Goal: Transaction & Acquisition: Subscribe to service/newsletter

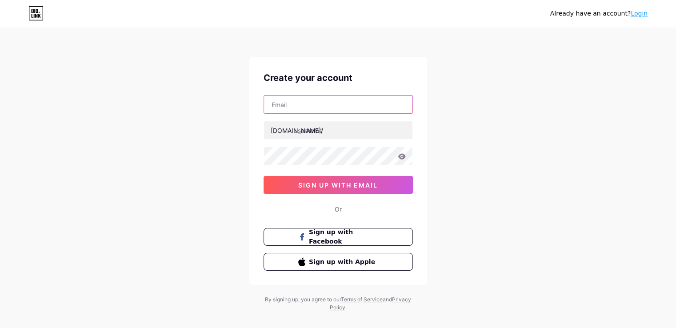
click at [285, 107] on input "text" at bounding box center [338, 105] width 148 height 18
type input "[EMAIL_ADDRESS][DOMAIN_NAME]"
click at [292, 132] on div "[DOMAIN_NAME]/" at bounding box center [297, 130] width 52 height 9
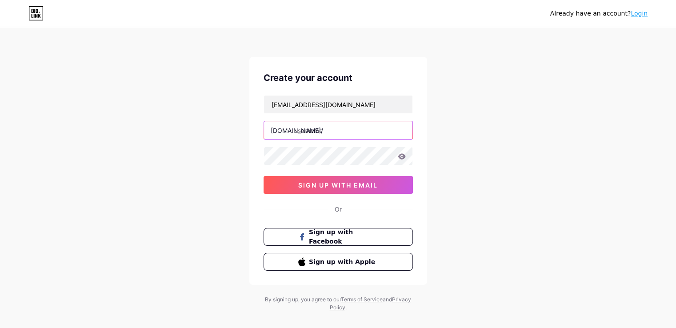
click at [303, 132] on input "text" at bounding box center [338, 130] width 148 height 18
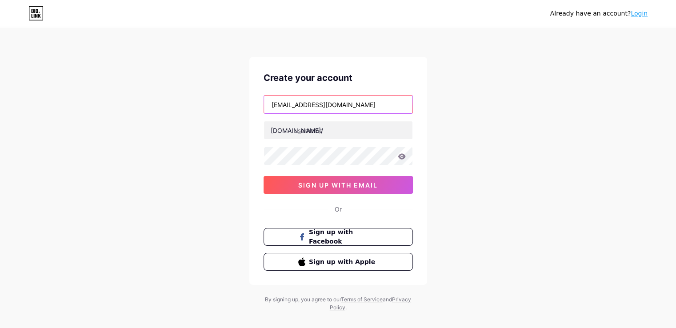
drag, startPoint x: 321, startPoint y: 104, endPoint x: 263, endPoint y: 101, distance: 58.3
click at [264, 101] on div "[EMAIL_ADDRESS][DOMAIN_NAME]" at bounding box center [338, 104] width 149 height 19
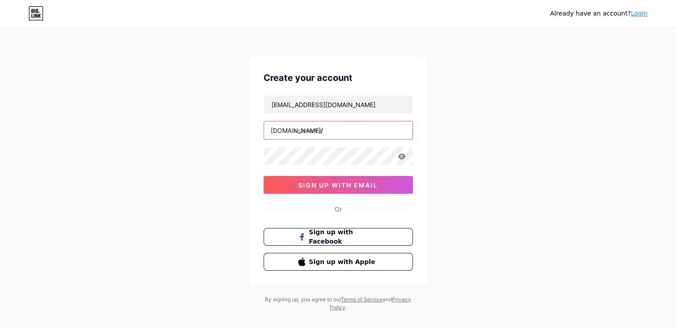
click at [313, 132] on input "text" at bounding box center [338, 130] width 148 height 18
paste input "teachertransition"
type input "teachertransition"
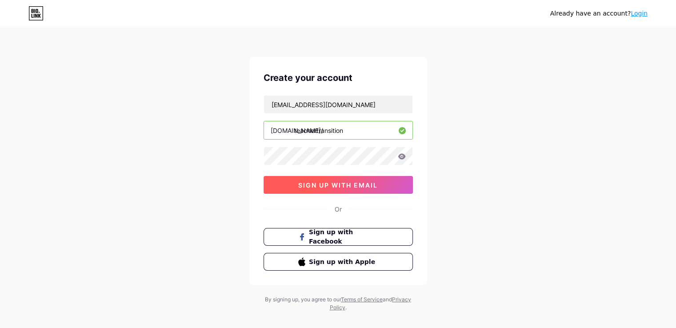
click at [303, 182] on span "sign up with email" at bounding box center [338, 185] width 80 height 8
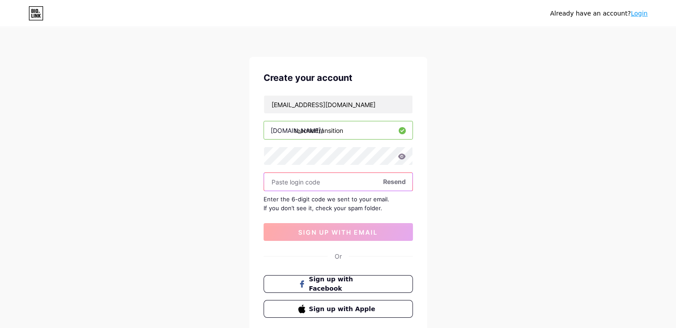
paste input "444676"
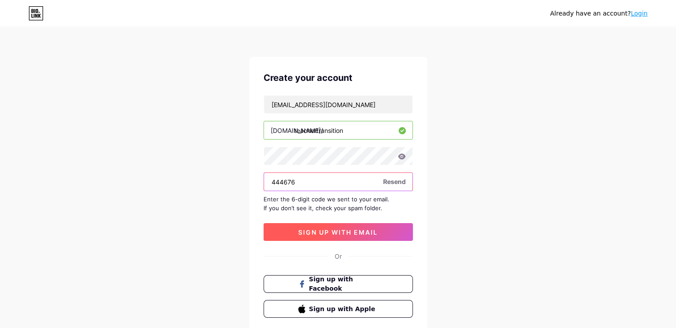
type input "444676"
click at [307, 231] on span "sign up with email" at bounding box center [338, 232] width 80 height 8
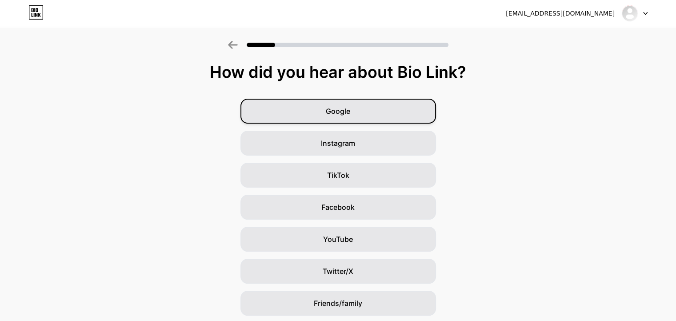
click at [373, 110] on div "Google" at bounding box center [338, 111] width 196 height 25
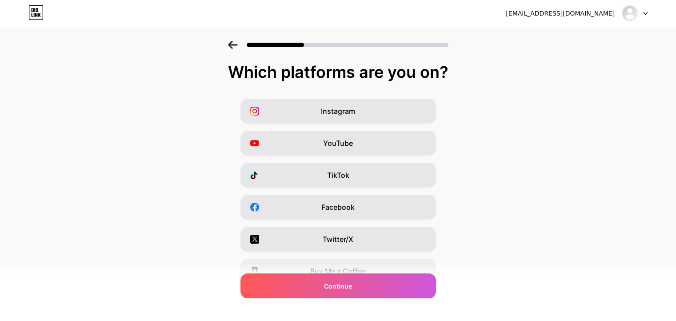
scroll to position [107, 0]
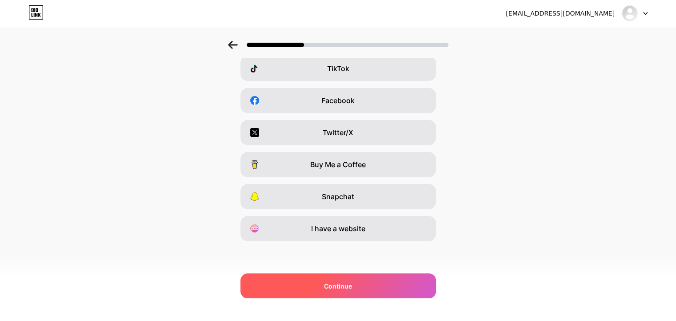
click at [319, 287] on div "Continue" at bounding box center [338, 285] width 196 height 25
click at [368, 285] on div "Continue" at bounding box center [338, 285] width 196 height 25
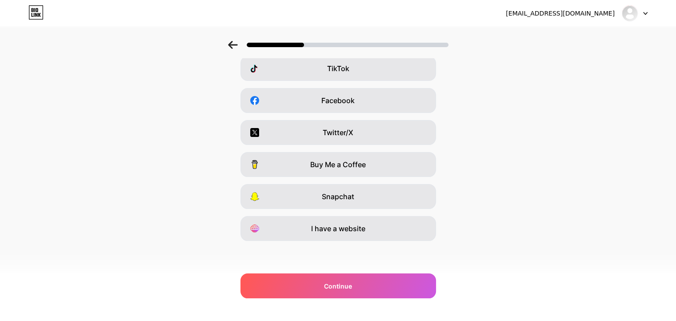
scroll to position [0, 0]
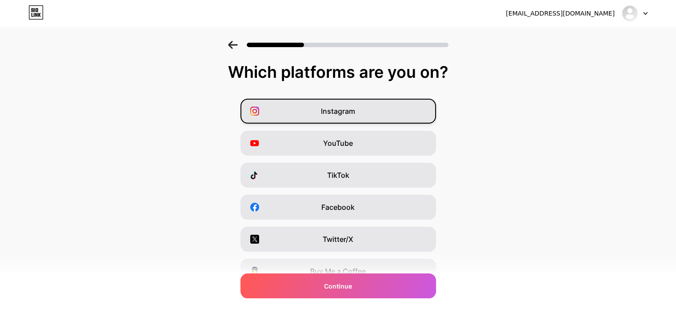
click at [370, 115] on div "Instagram" at bounding box center [338, 111] width 196 height 25
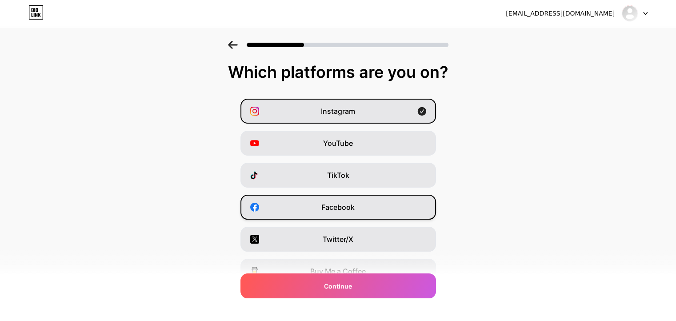
click at [385, 203] on div "Facebook" at bounding box center [338, 207] width 196 height 25
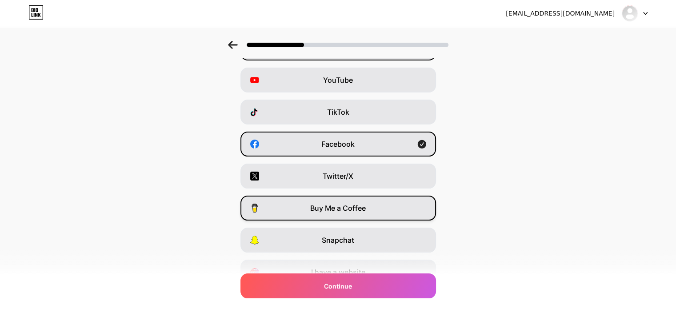
scroll to position [107, 0]
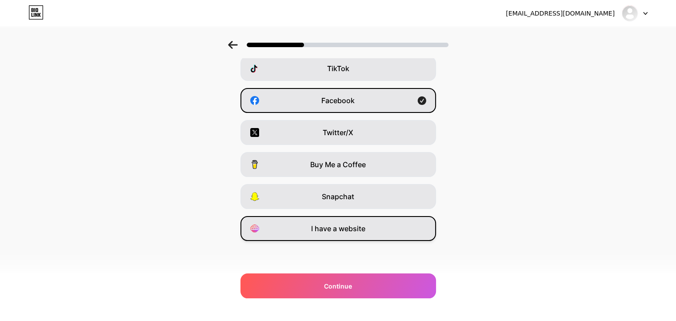
click at [361, 229] on span "I have a website" at bounding box center [338, 228] width 54 height 11
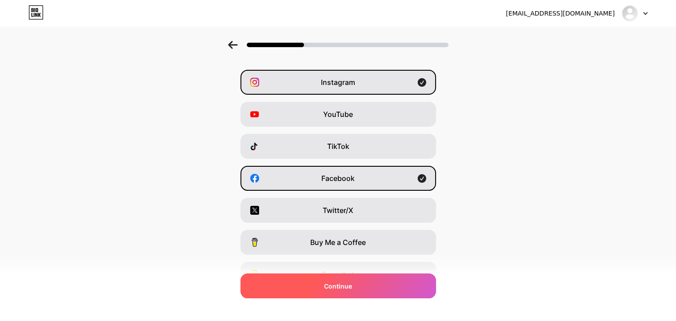
scroll to position [44, 0]
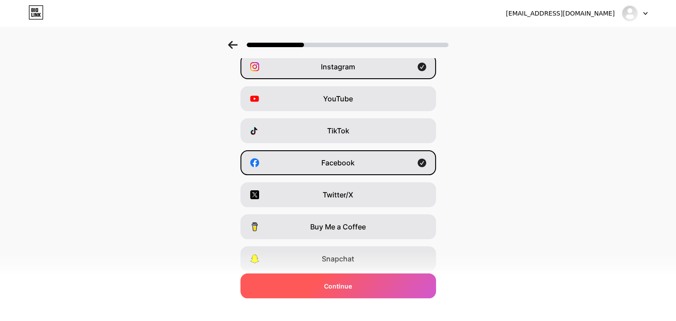
click at [357, 286] on div "Continue" at bounding box center [338, 285] width 196 height 25
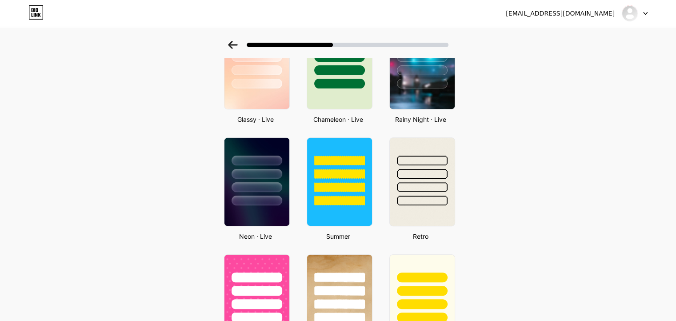
scroll to position [267, 0]
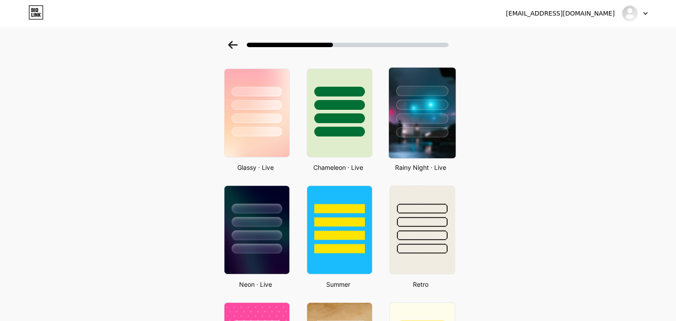
click at [429, 136] on div at bounding box center [422, 132] width 52 height 10
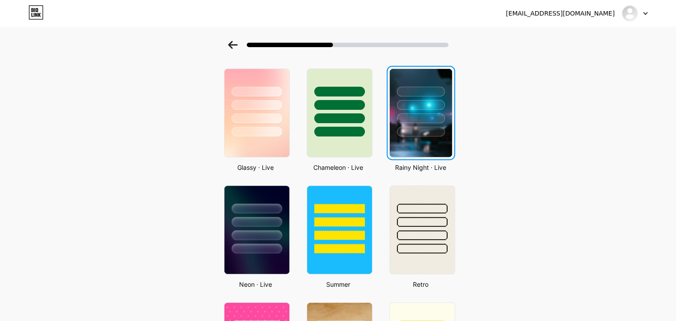
scroll to position [0, 0]
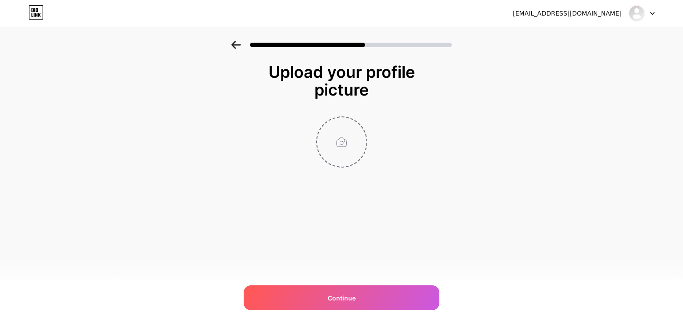
click at [341, 140] on input "file" at bounding box center [341, 141] width 49 height 49
type input "C:\fakepath\Teacher transition-PNG.png"
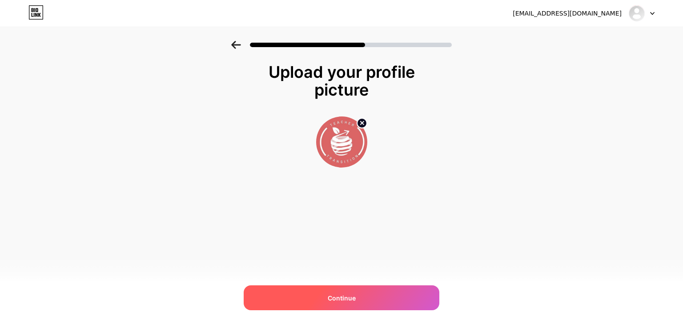
click at [366, 301] on div "Continue" at bounding box center [342, 297] width 196 height 25
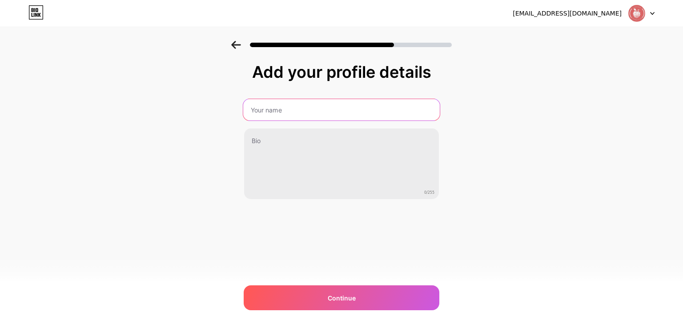
click at [283, 116] on input "text" at bounding box center [341, 109] width 196 height 21
type input "Teachertransition"
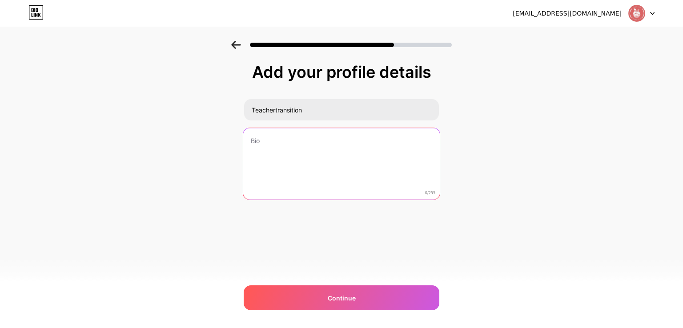
click at [265, 149] on textarea at bounding box center [341, 164] width 196 height 72
paste textarea "Teacher Transition ([DOMAIN_NAME]) helps teachers in transition explore rewardi…"
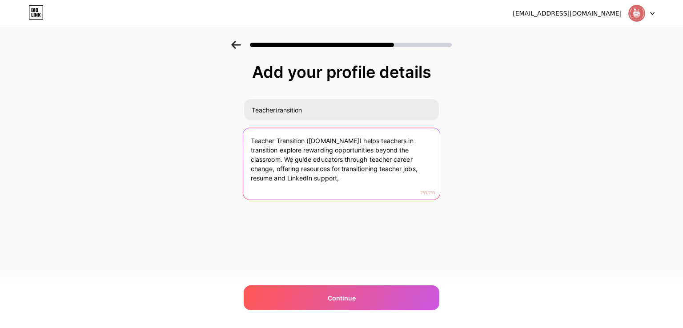
drag, startPoint x: 355, startPoint y: 179, endPoint x: 247, endPoint y: 176, distance: 108.5
click at [247, 176] on textarea "Teacher Transition ([DOMAIN_NAME]) helps teachers in transition explore rewardi…" at bounding box center [341, 164] width 196 height 72
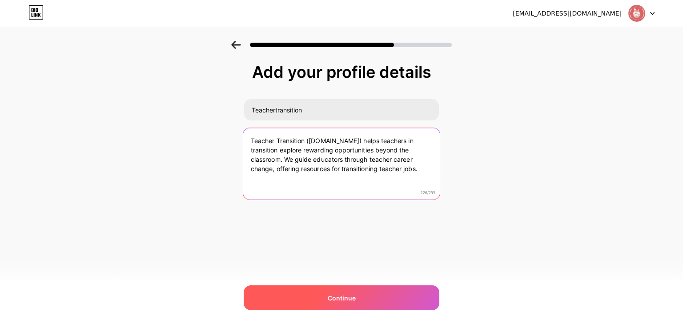
type textarea "Teacher Transition ([DOMAIN_NAME]) helps teachers in transition explore rewardi…"
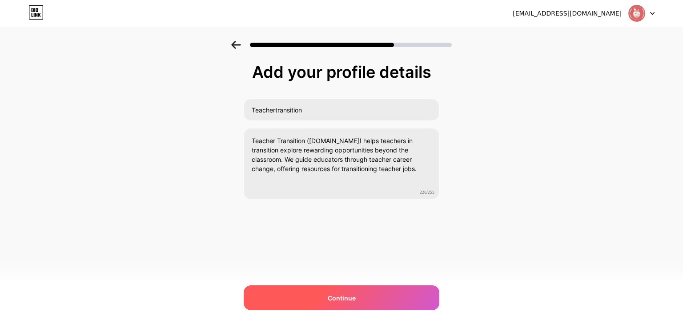
click at [352, 294] on span "Continue" at bounding box center [342, 297] width 28 height 9
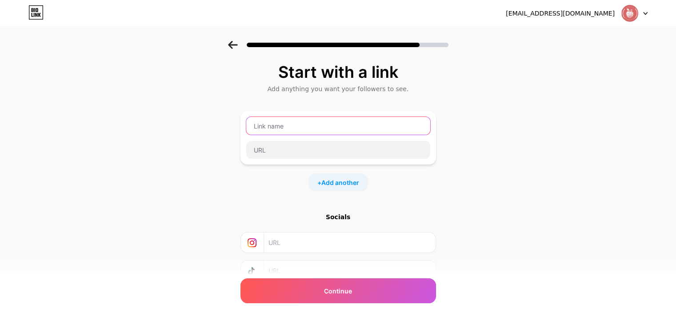
click at [283, 125] on input "text" at bounding box center [338, 126] width 184 height 18
